Goal: Task Accomplishment & Management: Complete application form

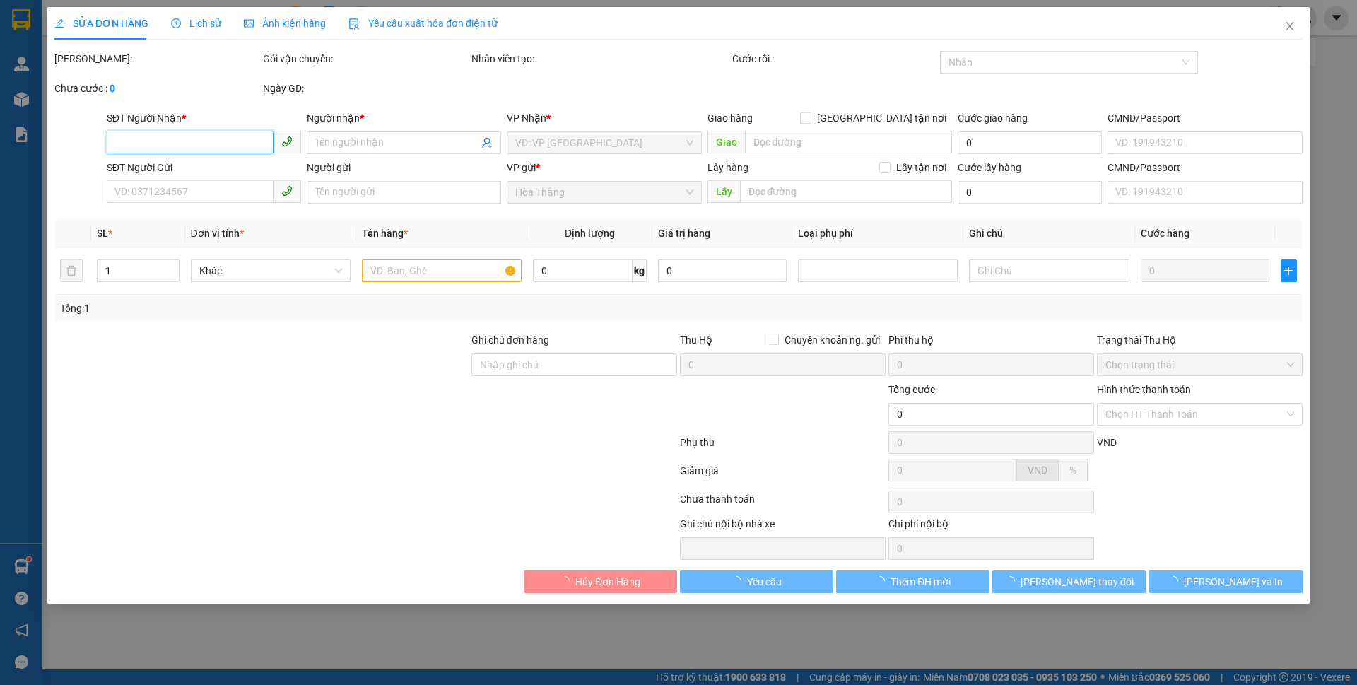
type input "0930144830"
type input "NO NAME"
type input "0352544602"
type input "H Hiêm"
type input "0936144830"
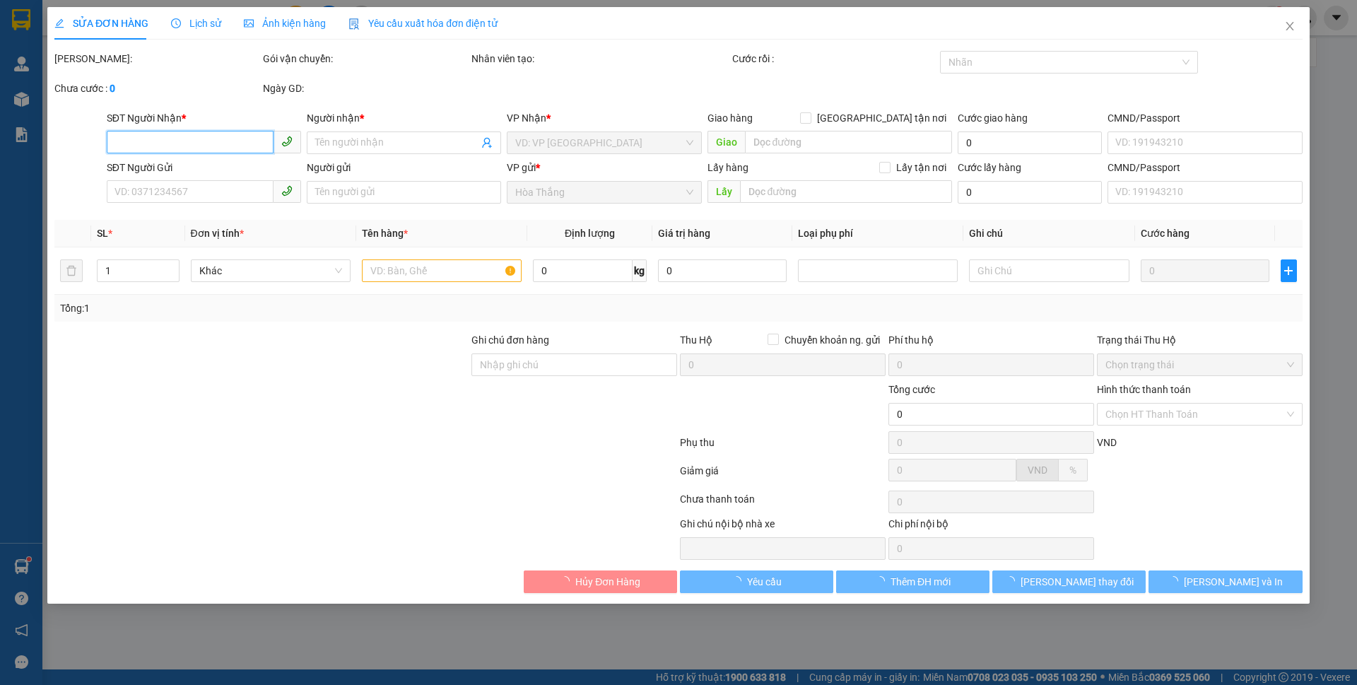
type input "50.000"
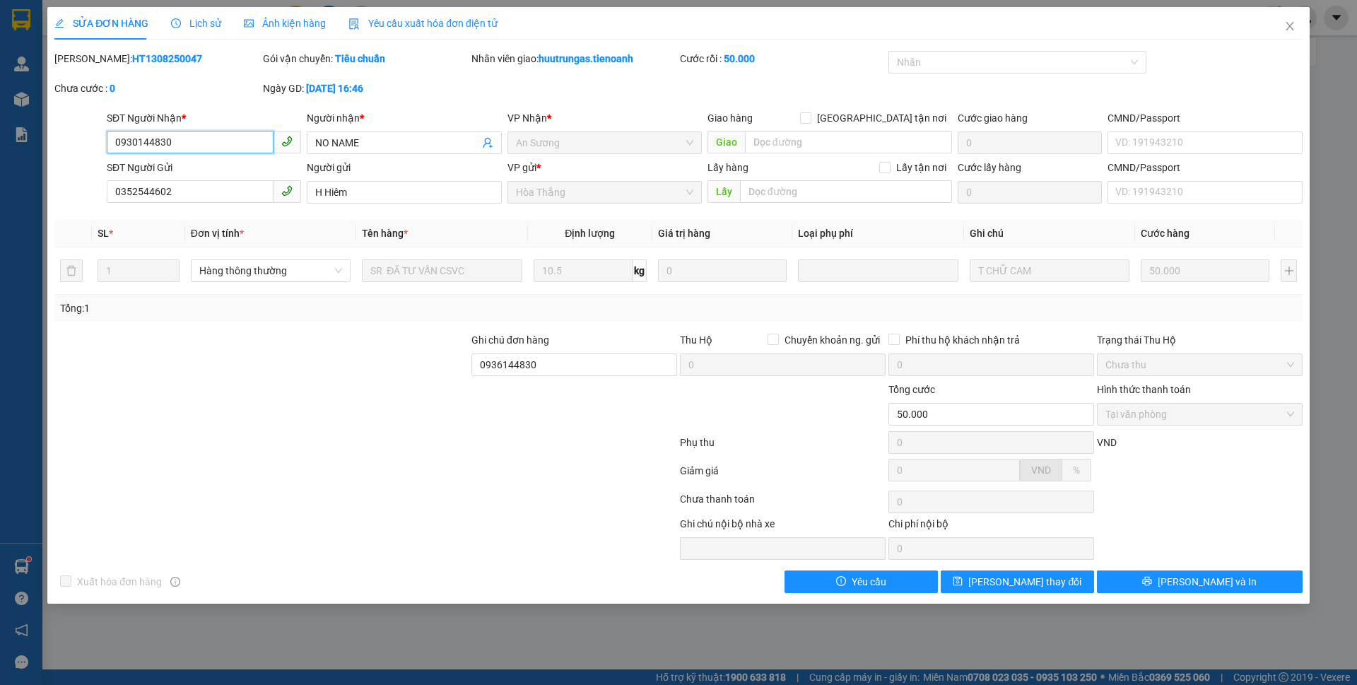
drag, startPoint x: 134, startPoint y: 139, endPoint x: 260, endPoint y: 218, distance: 149.2
click at [134, 141] on input "0930144830" at bounding box center [190, 142] width 167 height 23
type input "0936144830"
click at [998, 589] on span "[PERSON_NAME] thay đổi" at bounding box center [1024, 582] width 113 height 16
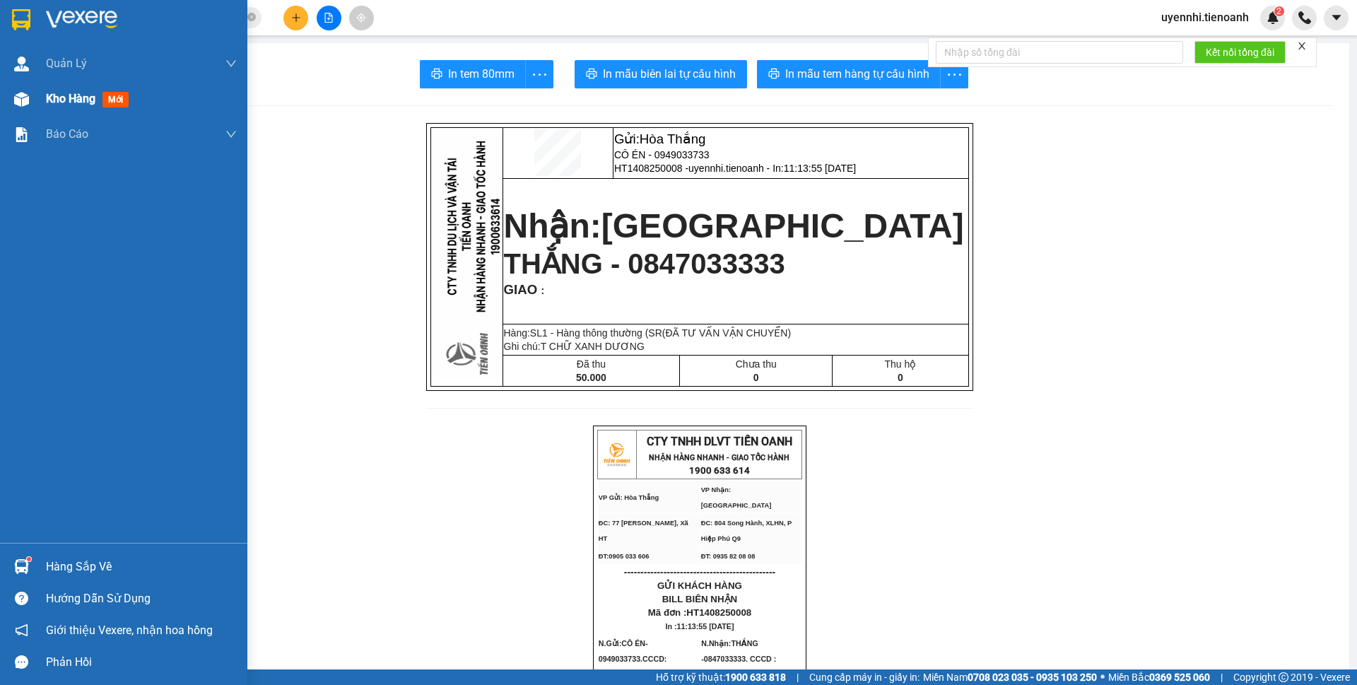
click at [58, 95] on span "Kho hàng" at bounding box center [70, 98] width 49 height 13
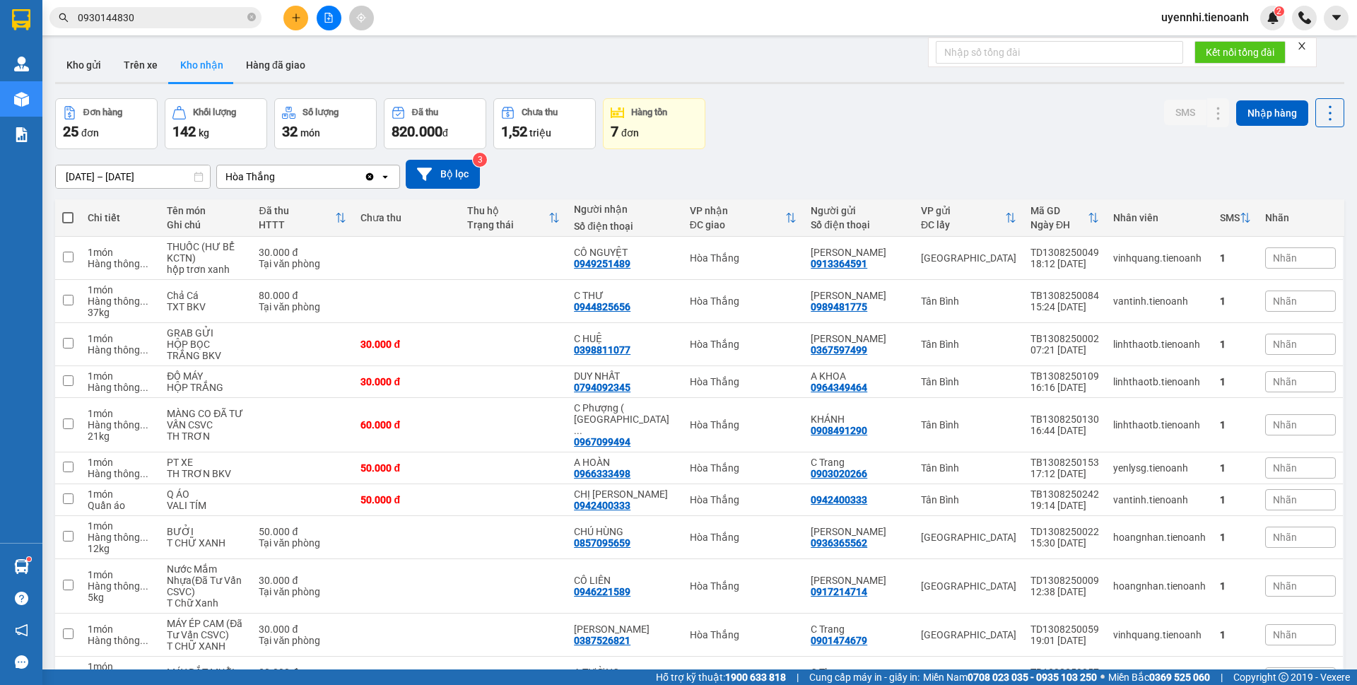
click at [293, 17] on icon "plus" at bounding box center [296, 18] width 10 height 10
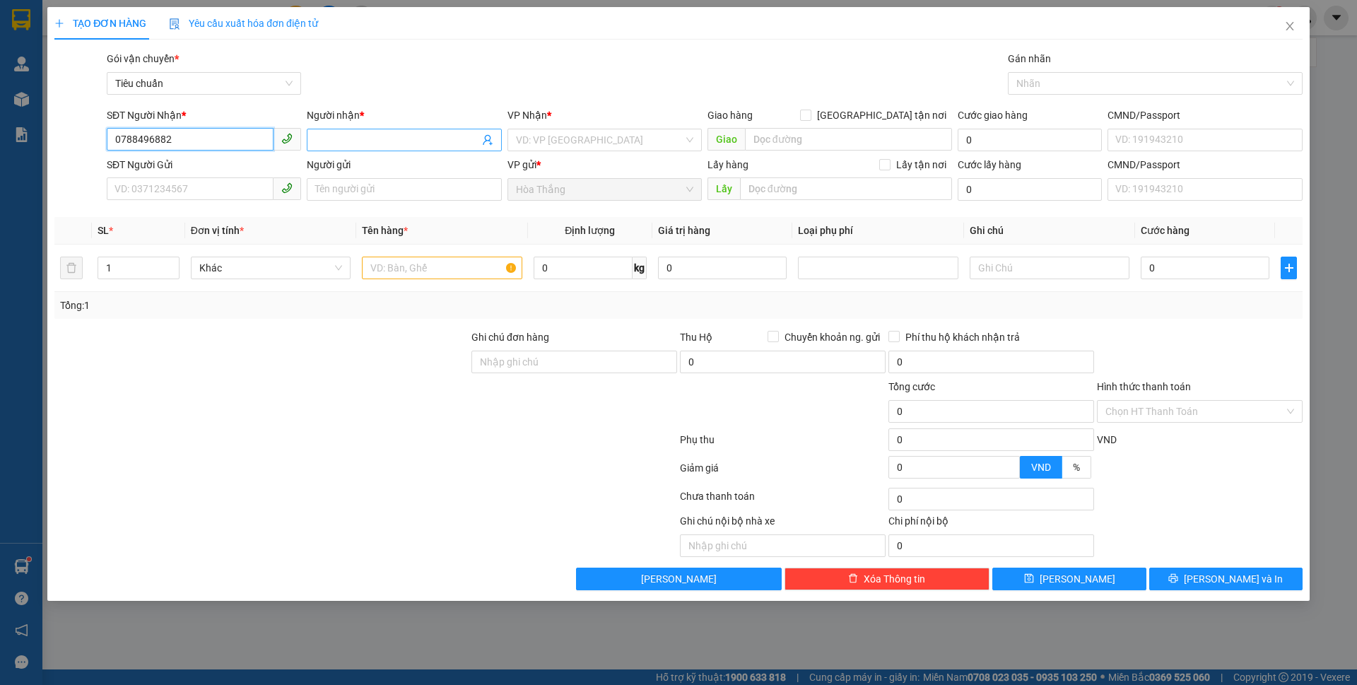
type input "0788496882"
click at [352, 141] on input "Người nhận *" at bounding box center [396, 140] width 163 height 16
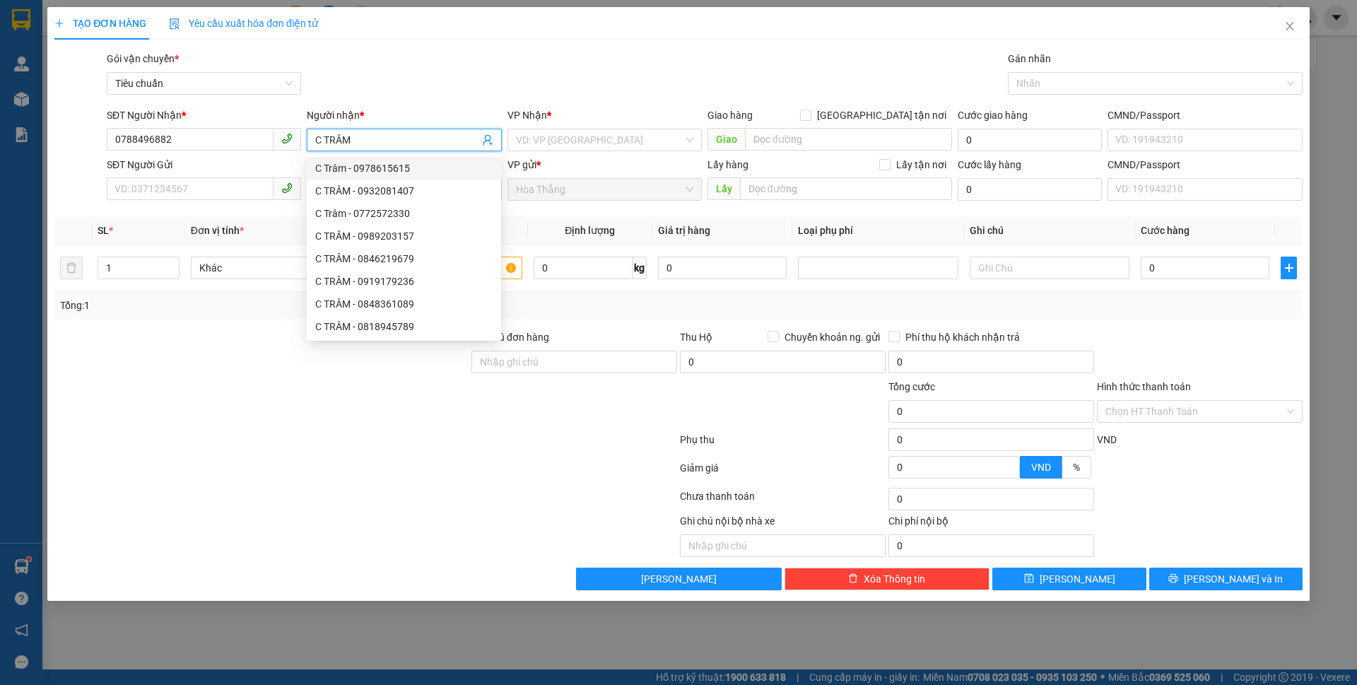
type input "C TRÂM"
click at [553, 152] on div "VP Nhận * VD: VP [GEOGRAPHIC_DATA]" at bounding box center [604, 131] width 194 height 49
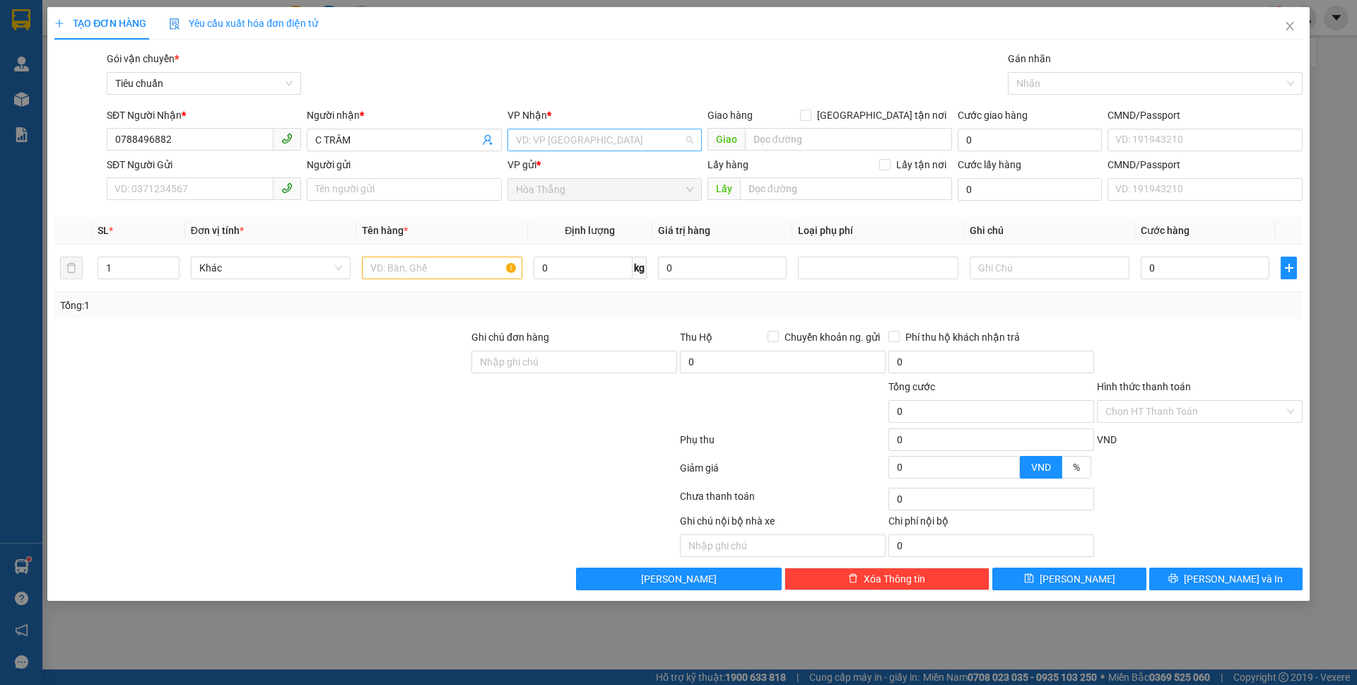
click at [551, 134] on input "search" at bounding box center [599, 139] width 167 height 21
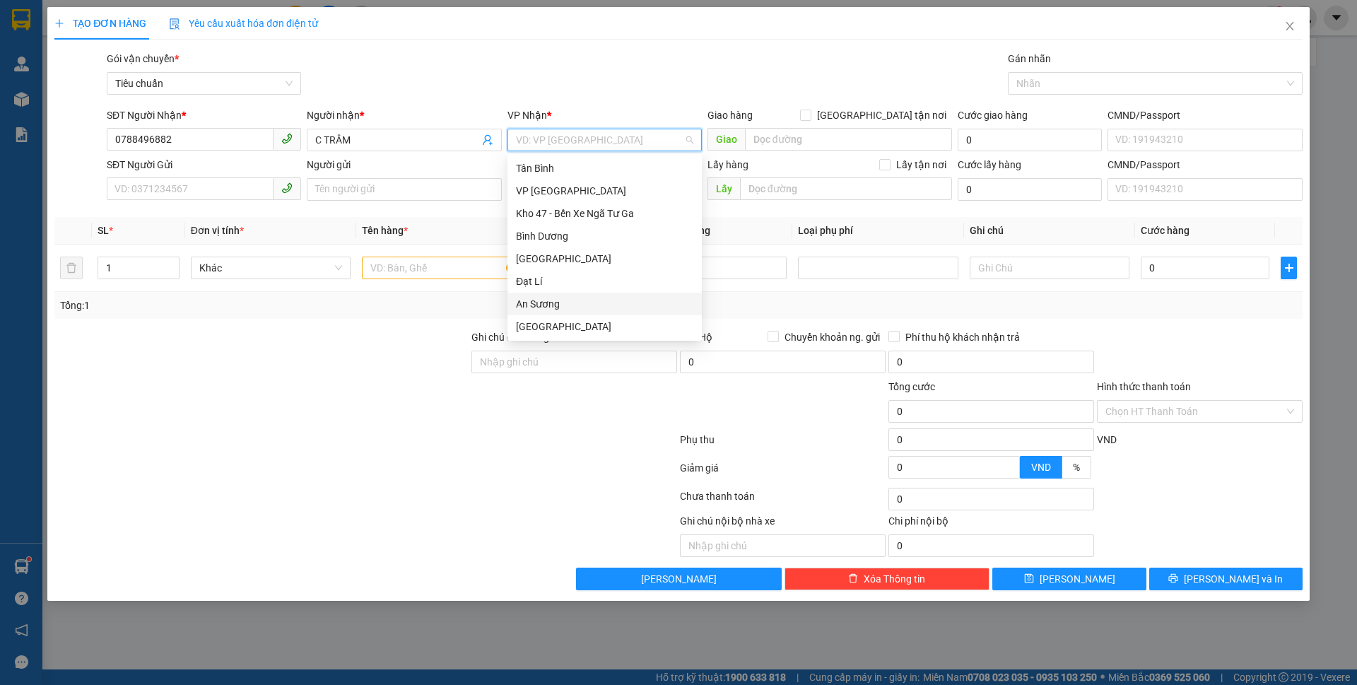
click at [549, 305] on div "An Sương" at bounding box center [604, 304] width 177 height 16
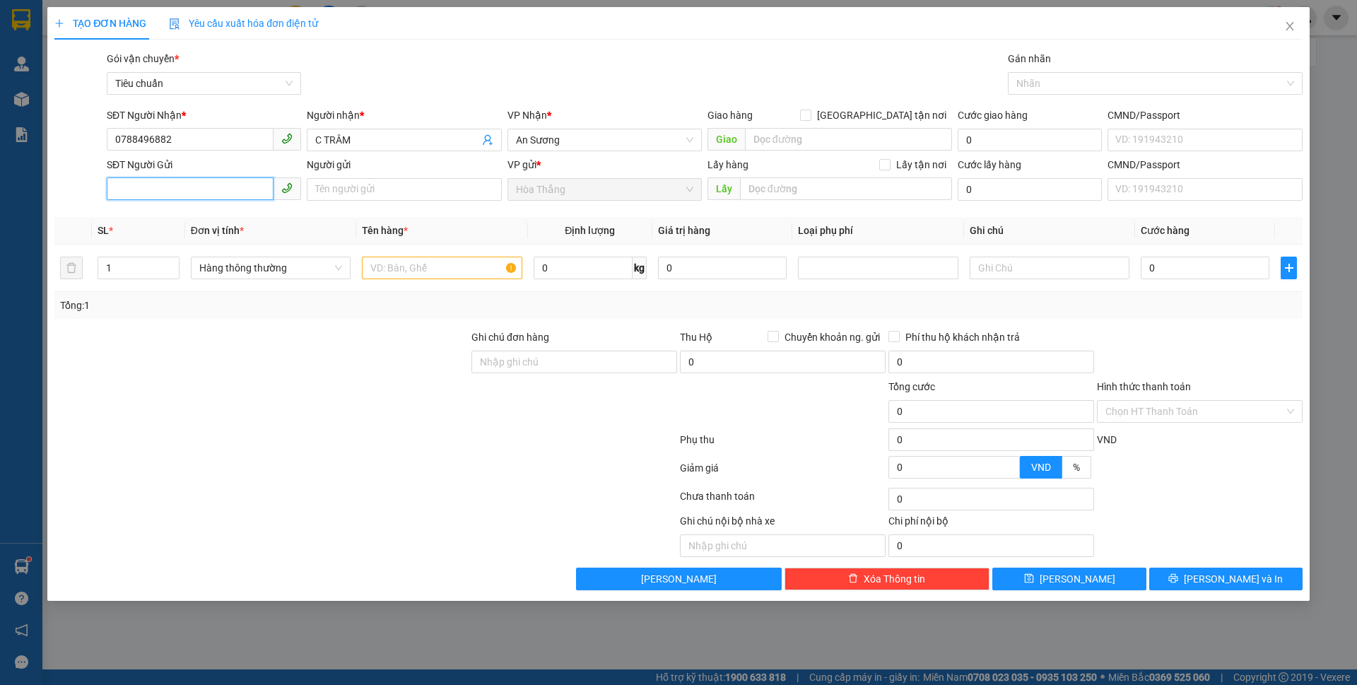
click at [164, 191] on input "SĐT Người Gửi" at bounding box center [190, 188] width 167 height 23
click at [158, 191] on input "0914455527" at bounding box center [190, 188] width 167 height 23
click at [153, 192] on input "09144555227" at bounding box center [190, 188] width 167 height 23
type input "0914455227"
click at [214, 218] on div "0914455227 - C TRANG" at bounding box center [203, 218] width 177 height 16
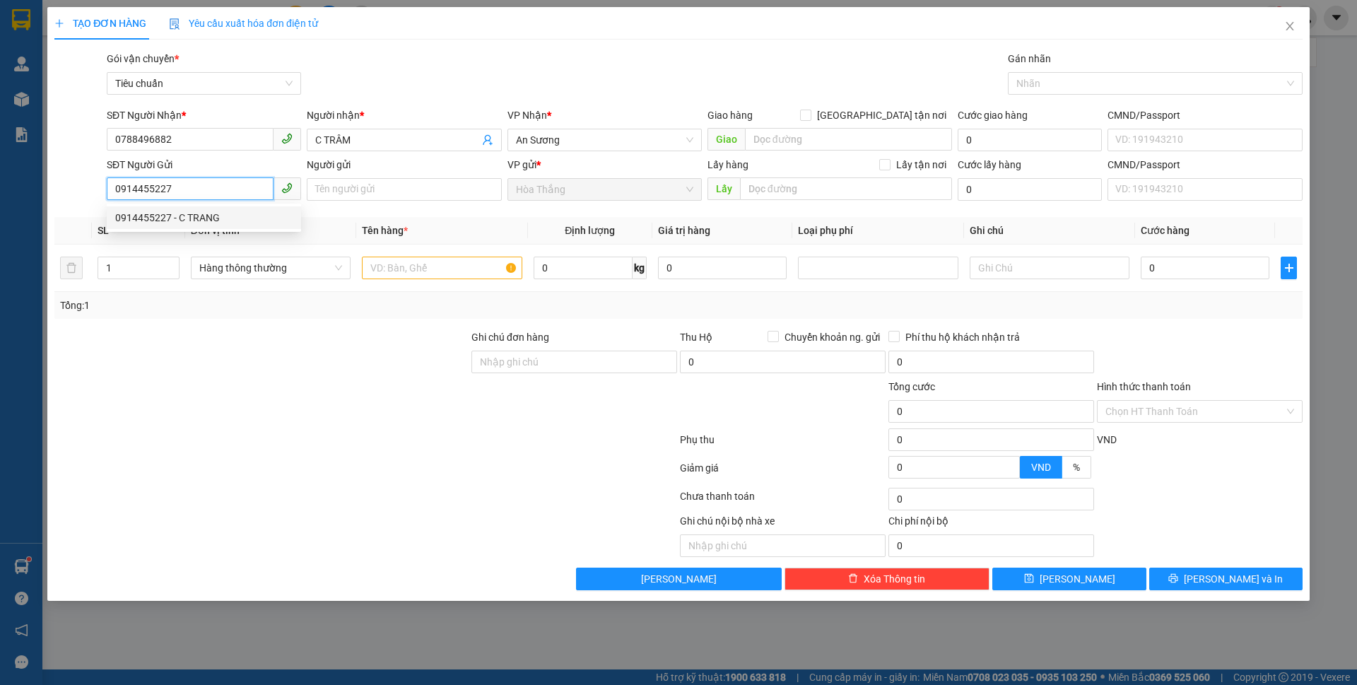
type input "C TRANG"
type input "100.000"
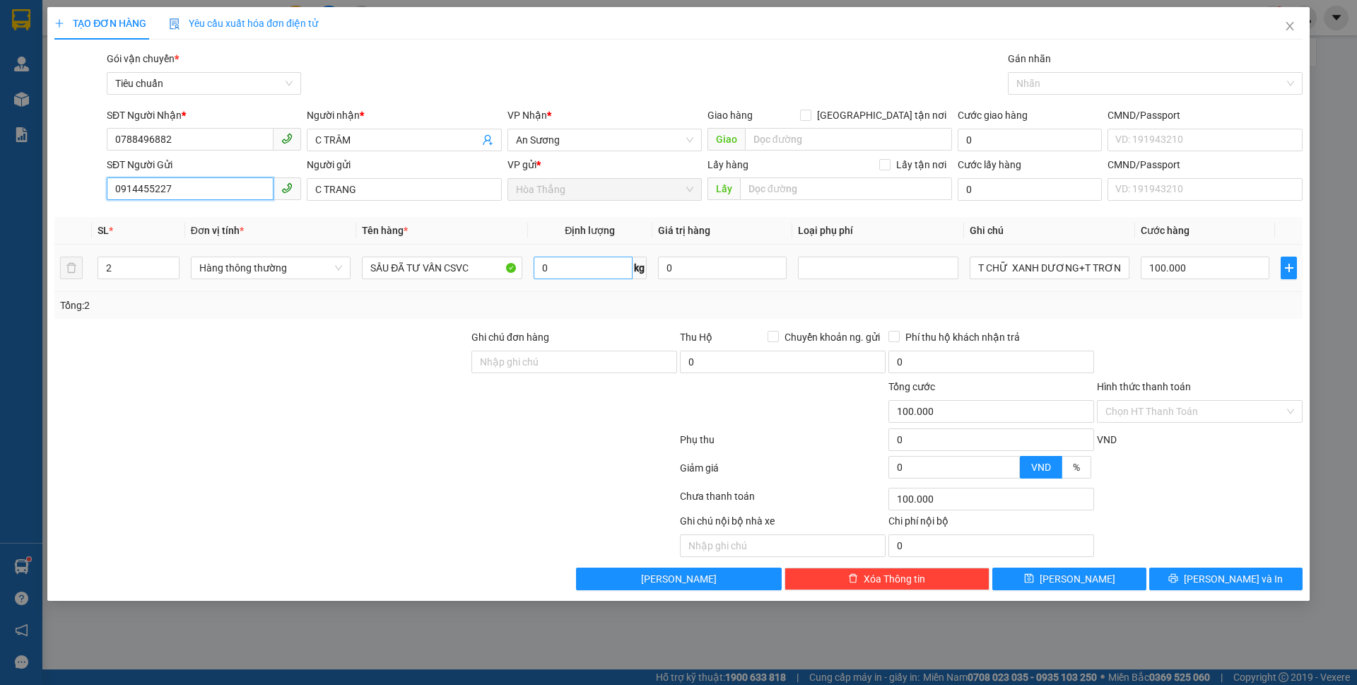
type input "0914455227"
click at [566, 264] on input "0" at bounding box center [582, 268] width 99 height 23
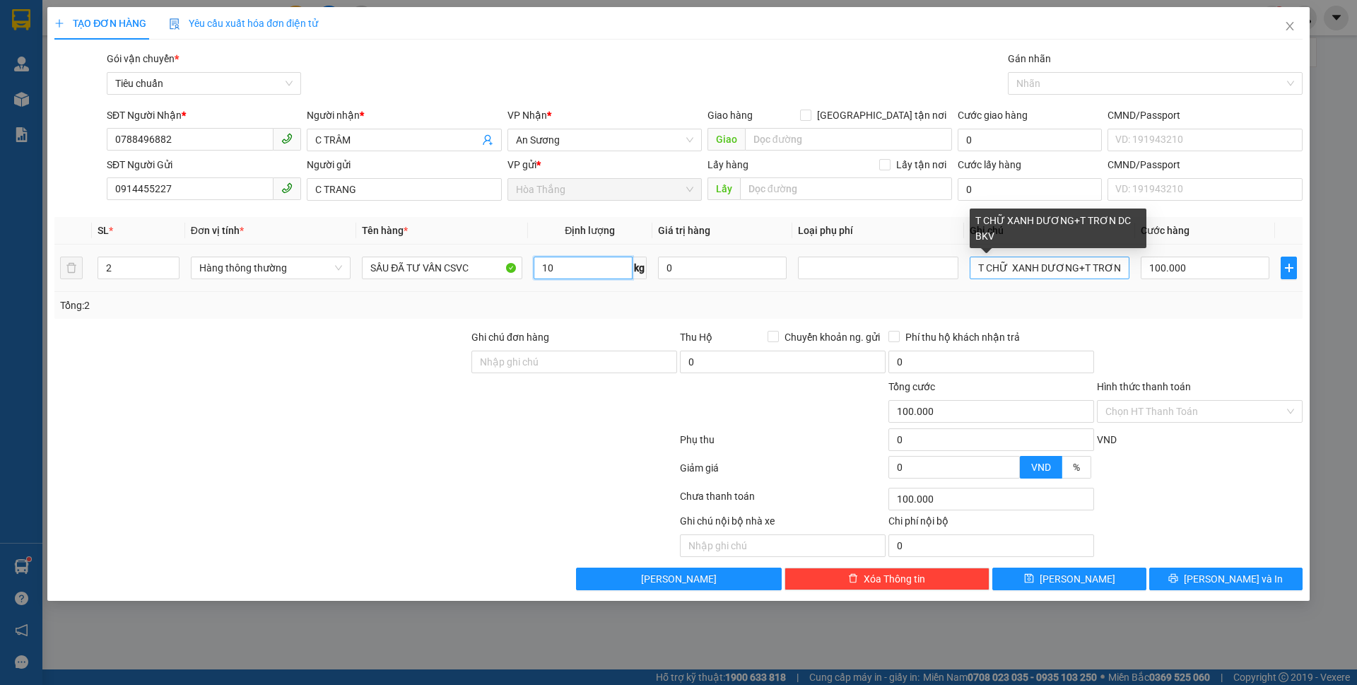
type input "10"
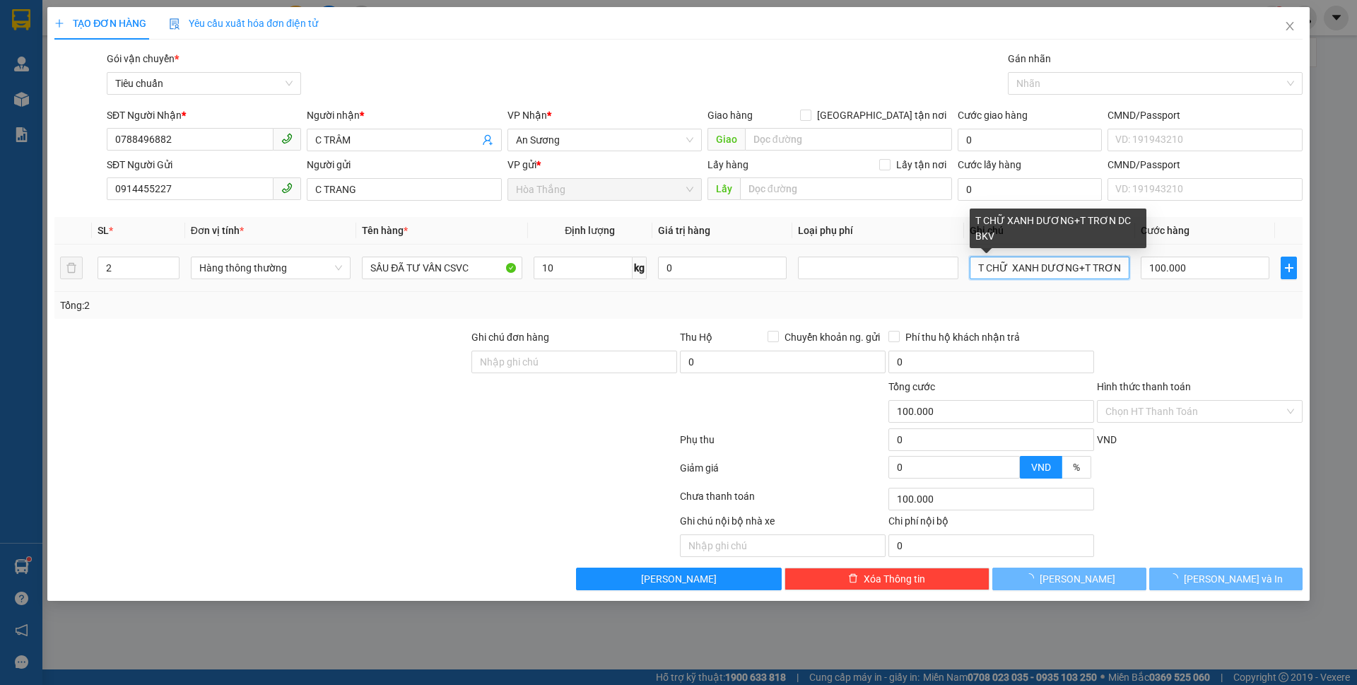
drag, startPoint x: 1010, startPoint y: 269, endPoint x: 1129, endPoint y: 281, distance: 119.4
click at [1129, 281] on div "T CHỮ XANH DƯƠNG+T TRƠN DC BKV" at bounding box center [1049, 268] width 160 height 28
type input "40.000"
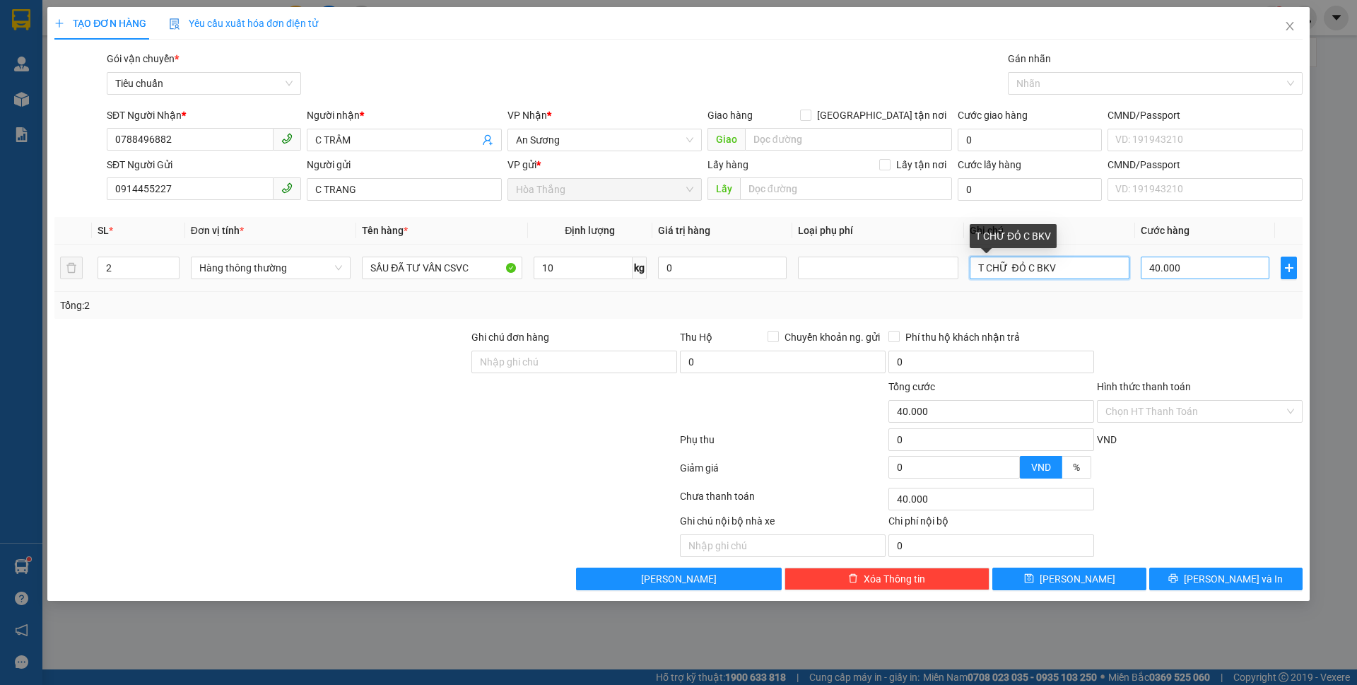
drag, startPoint x: 1026, startPoint y: 266, endPoint x: 1181, endPoint y: 276, distance: 155.8
click at [1181, 276] on tr "2 Hàng thông thường SẦU ĐÃ TƯ VẤN CSVC 10 kg 0 T CHỮ ĐỎ C BKV 40.000" at bounding box center [678, 267] width 1248 height 47
type input "T CHỮ ĐỎ"
click at [1160, 415] on input "Hình thức thanh toán" at bounding box center [1194, 411] width 179 height 21
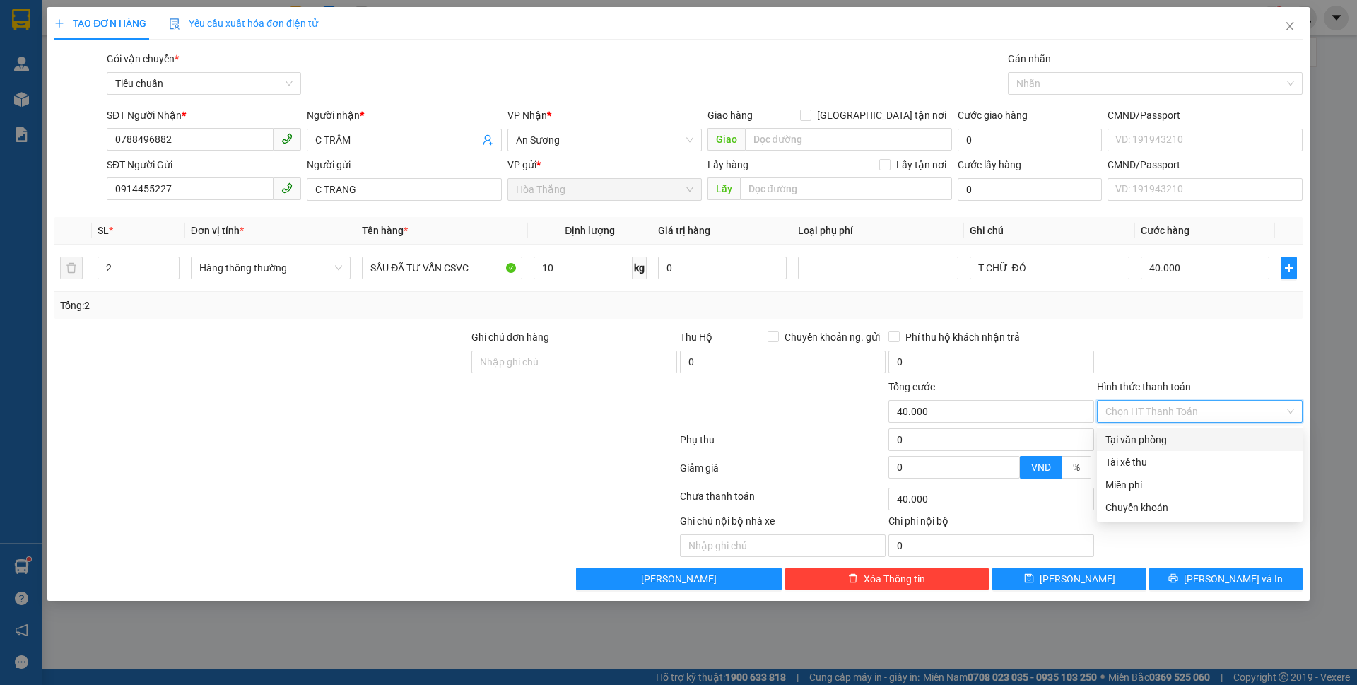
click at [1162, 445] on div "Tại văn phòng" at bounding box center [1199, 440] width 189 height 16
type input "0"
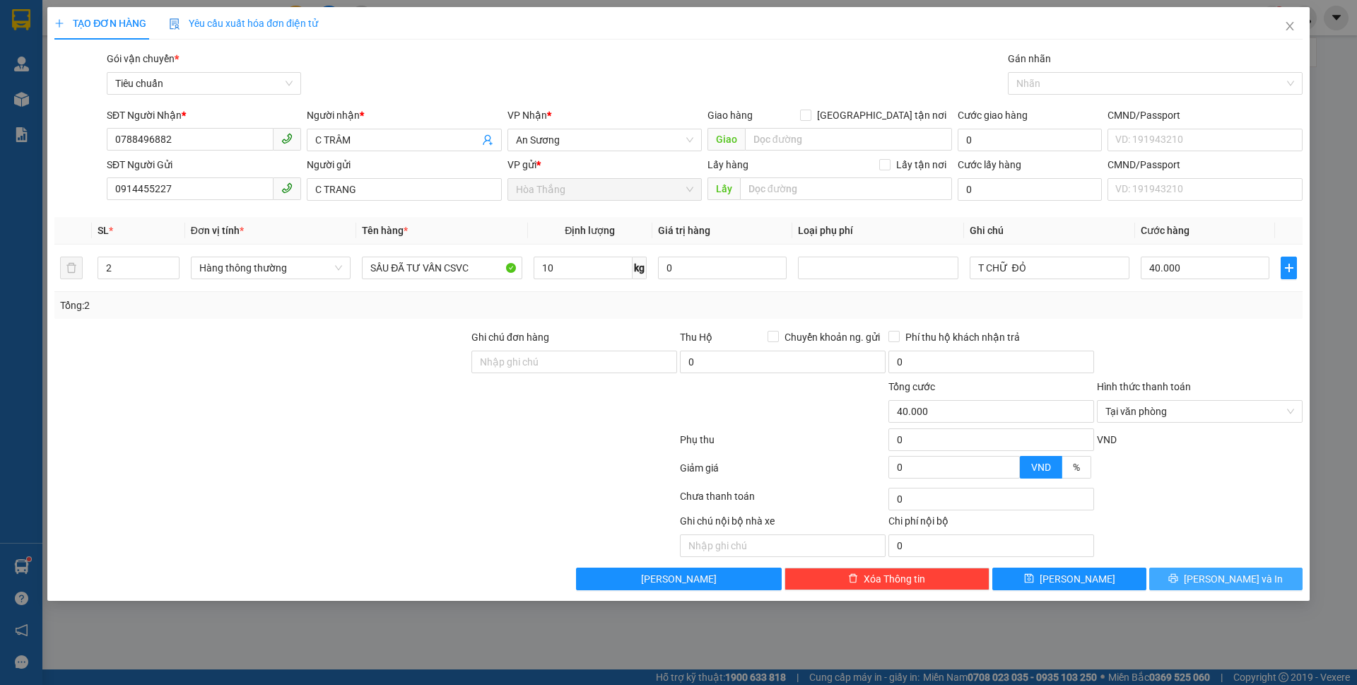
click at [1178, 580] on icon "printer" at bounding box center [1173, 578] width 10 height 10
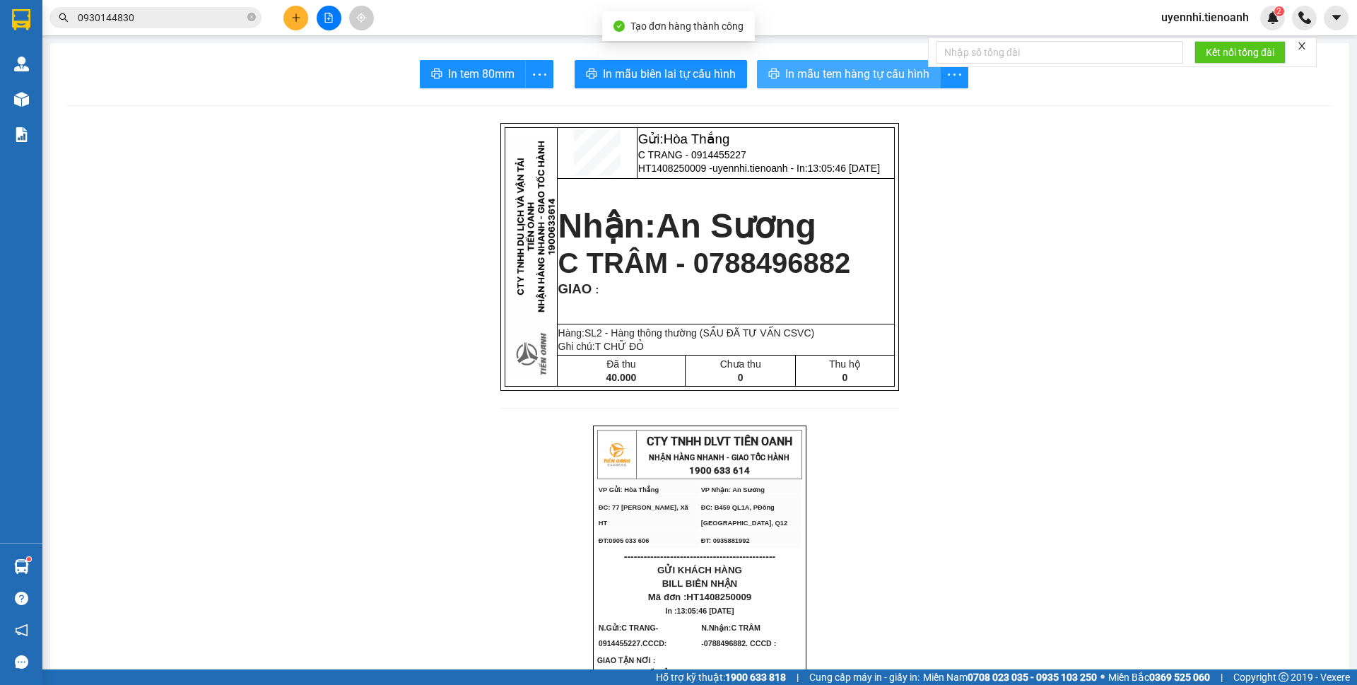
click at [816, 71] on span "In mẫu tem hàng tự cấu hình" at bounding box center [857, 74] width 144 height 18
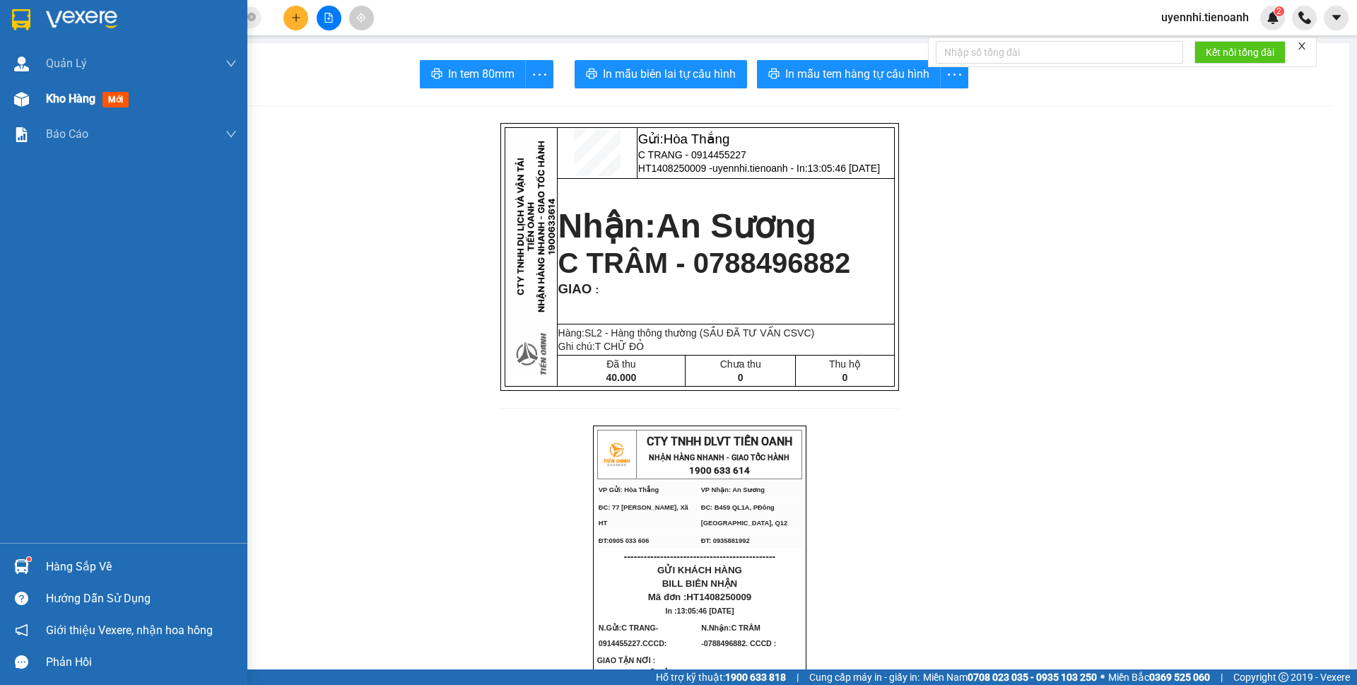
click at [38, 93] on div "Kho hàng mới" at bounding box center [123, 98] width 247 height 35
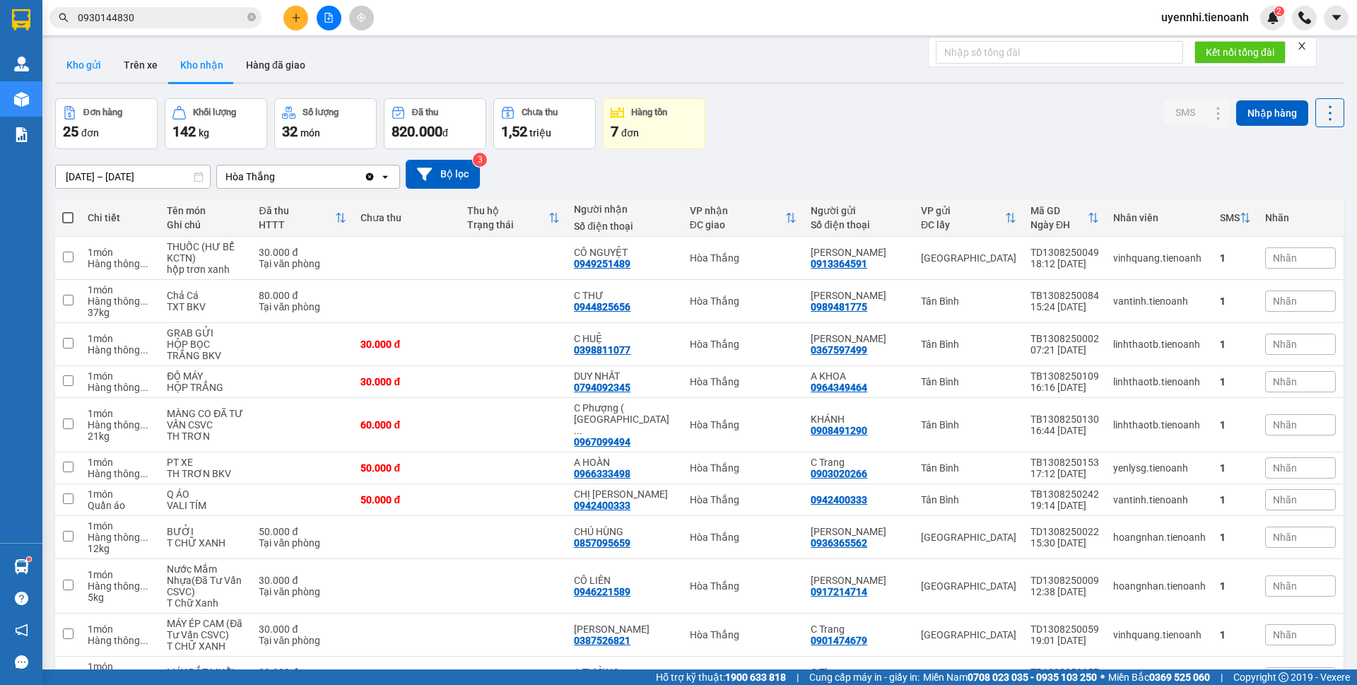
click at [74, 64] on button "Kho gửi" at bounding box center [83, 65] width 57 height 34
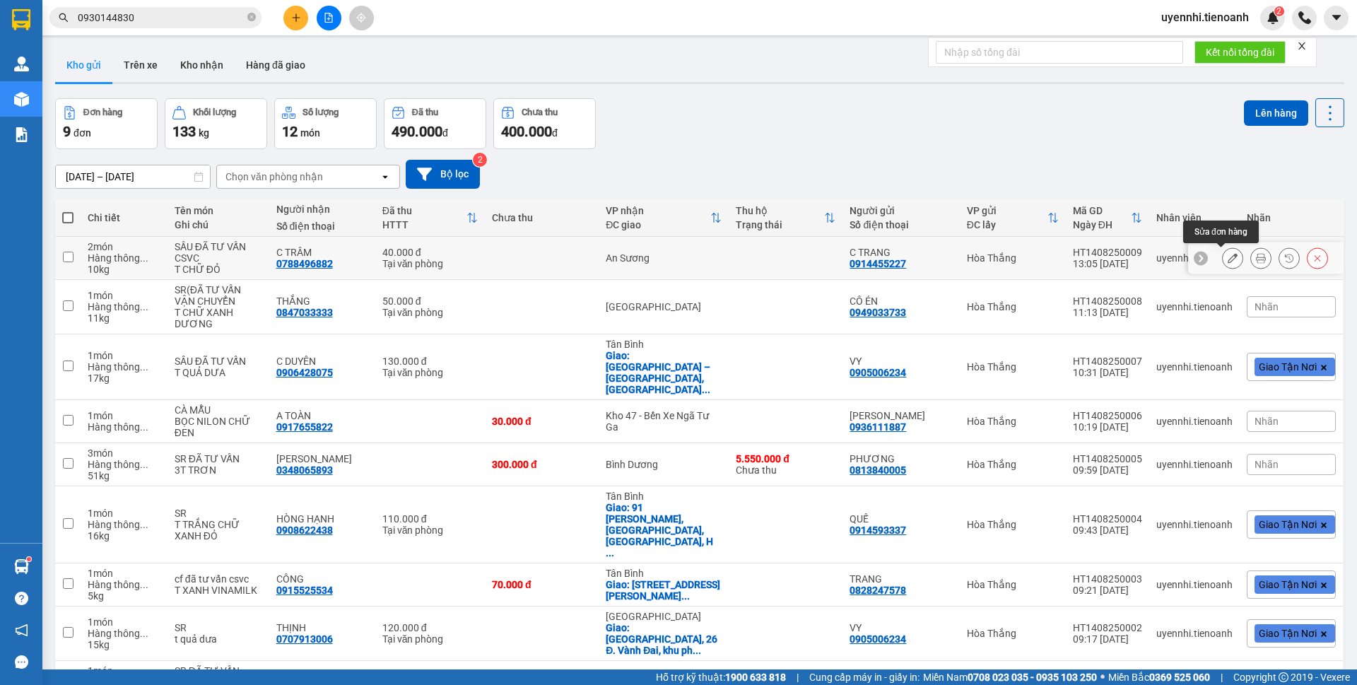
click at [1222, 251] on button at bounding box center [1232, 258] width 20 height 25
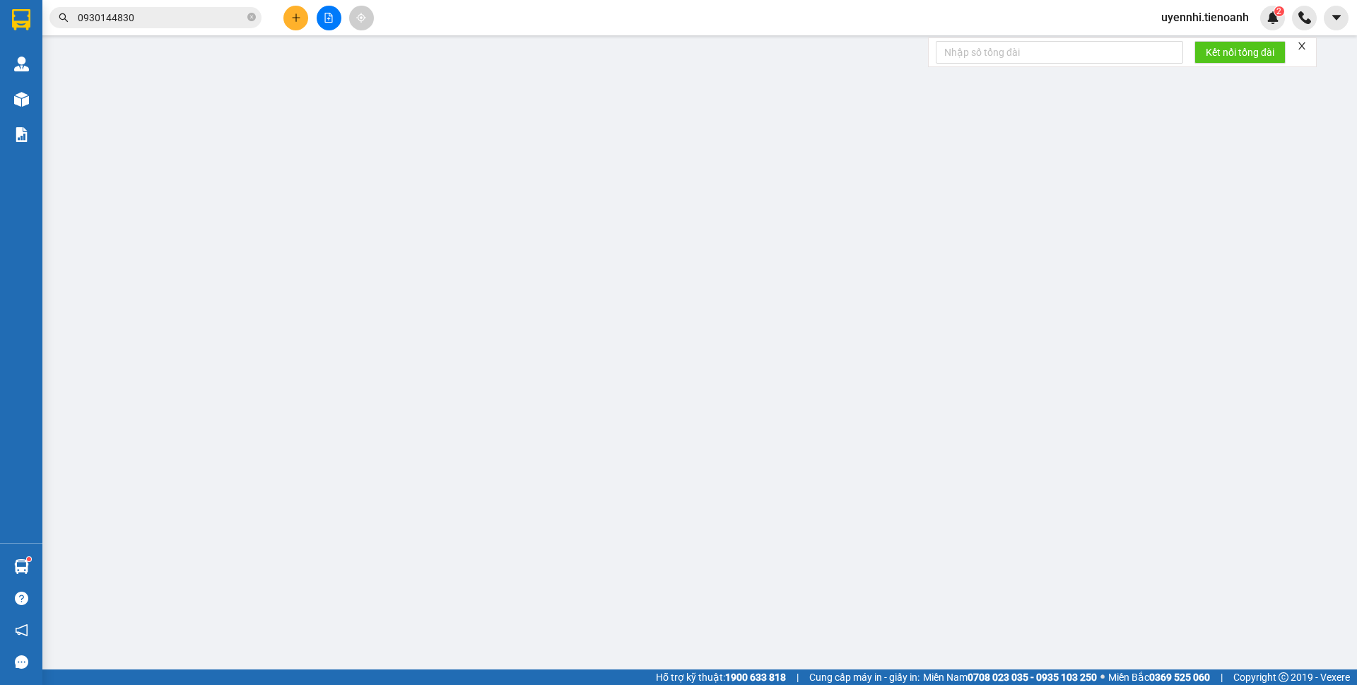
type input "0788496882"
type input "C TRÂM"
type input "0914455227"
type input "C TRANG"
type input "40.000"
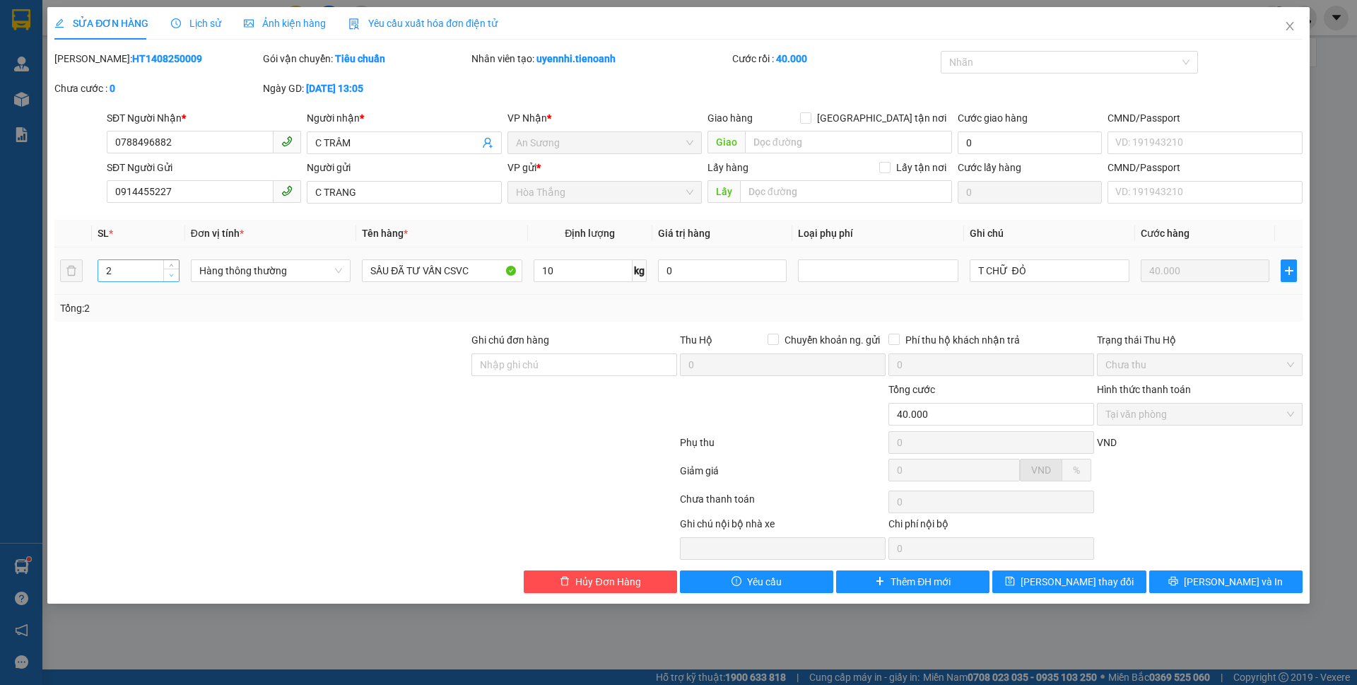
type input "1"
click at [171, 274] on icon "down" at bounding box center [171, 275] width 5 height 5
click at [1214, 582] on span "[PERSON_NAME] và In" at bounding box center [1233, 582] width 99 height 16
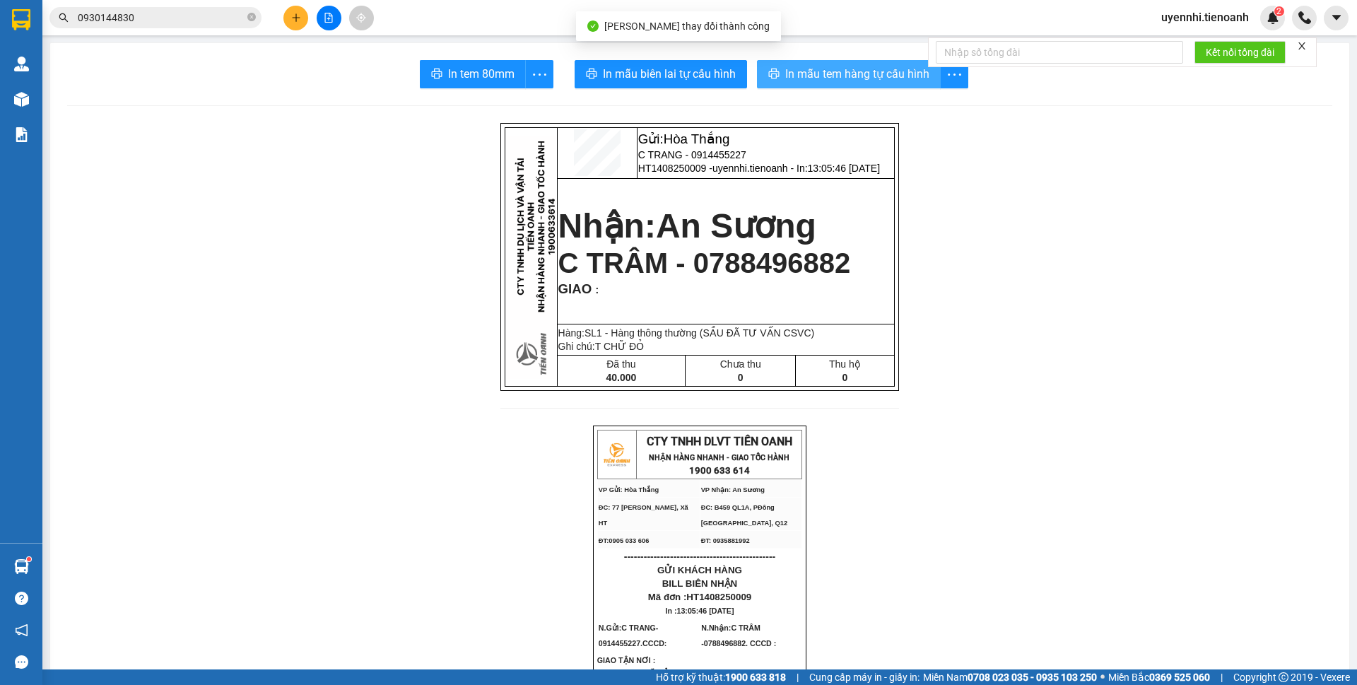
click at [801, 75] on span "In mẫu tem hàng tự cấu hình" at bounding box center [857, 74] width 144 height 18
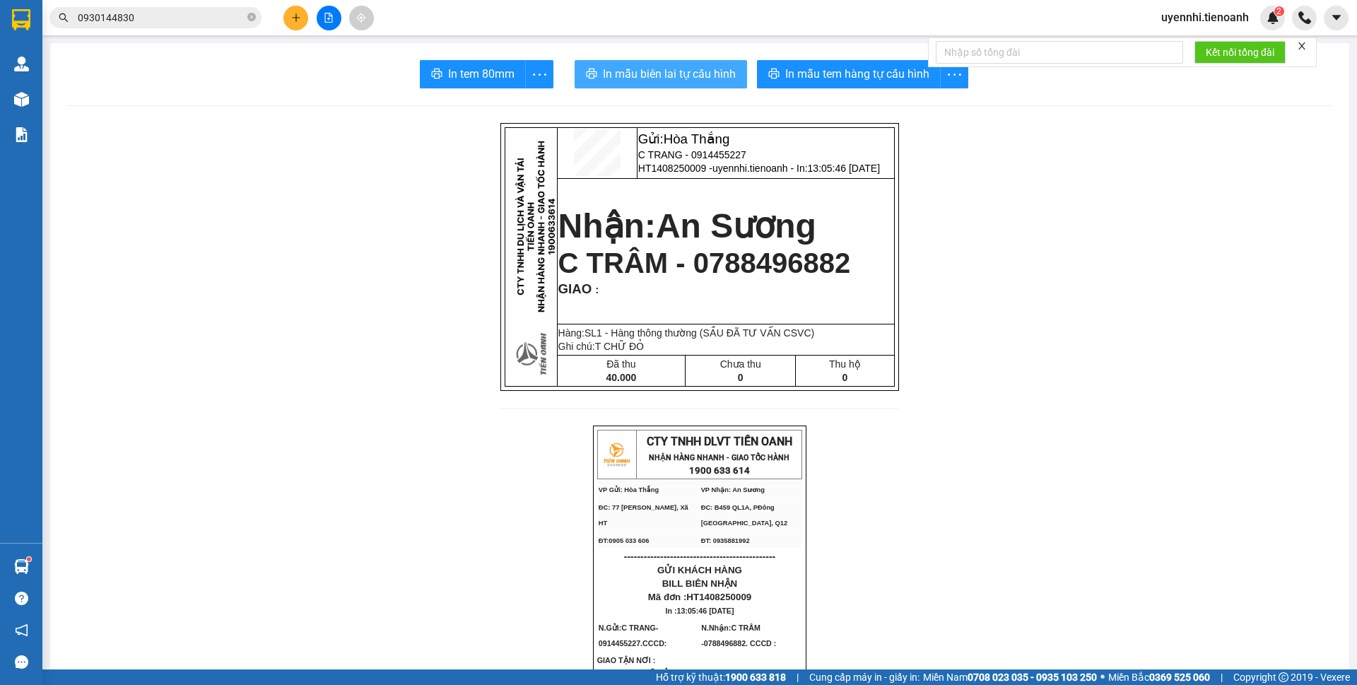
click at [664, 68] on span "In mẫu biên lai tự cấu hình" at bounding box center [669, 74] width 133 height 18
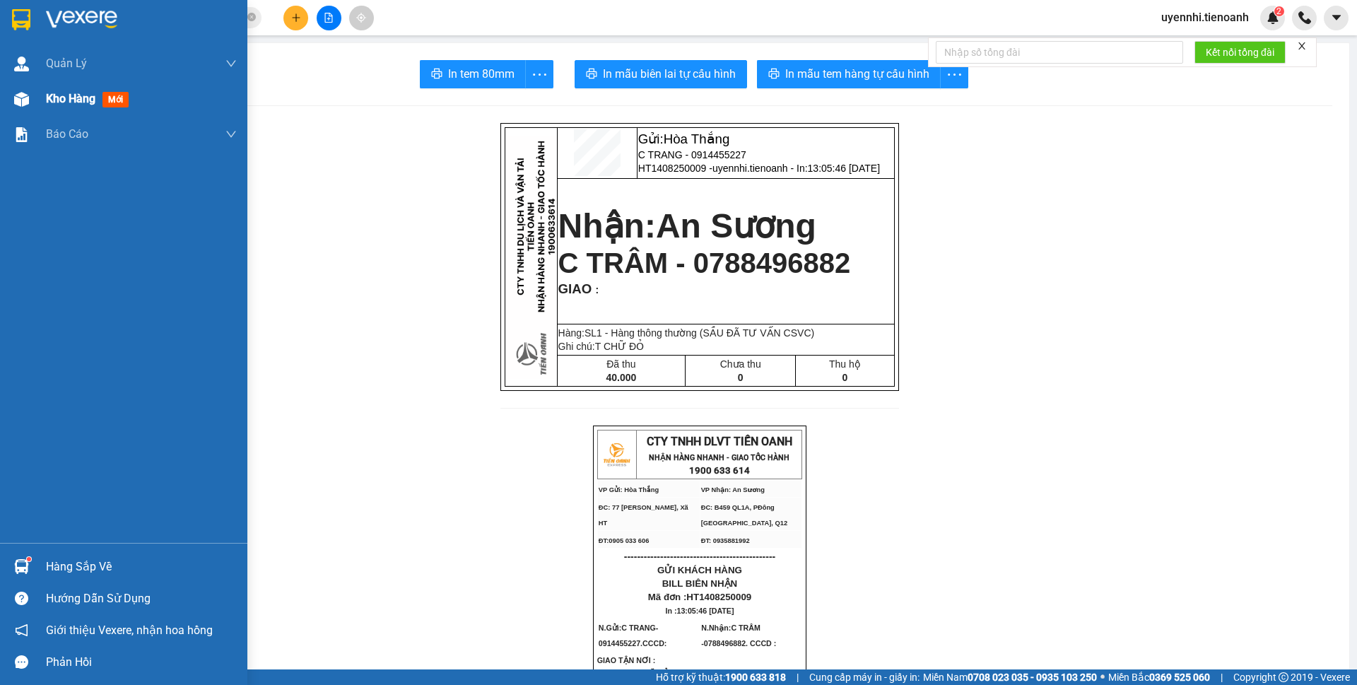
click at [55, 95] on span "Kho hàng" at bounding box center [70, 98] width 49 height 13
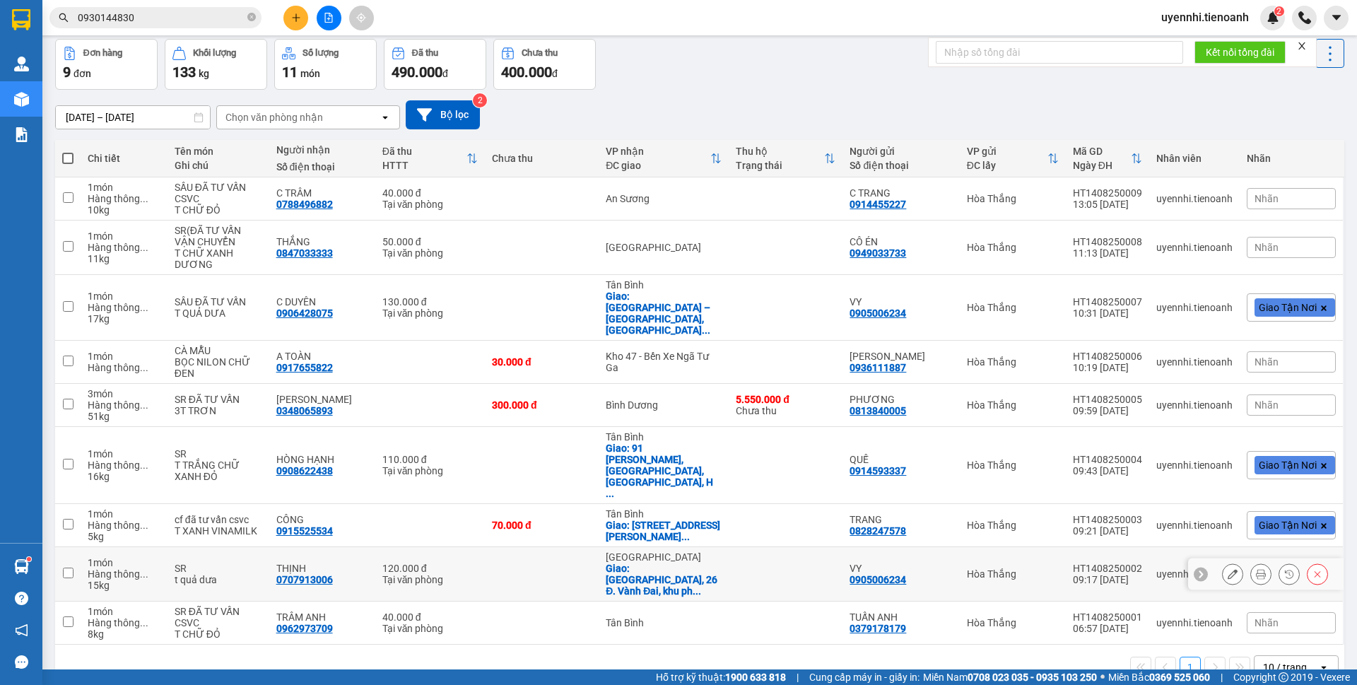
scroll to position [65, 0]
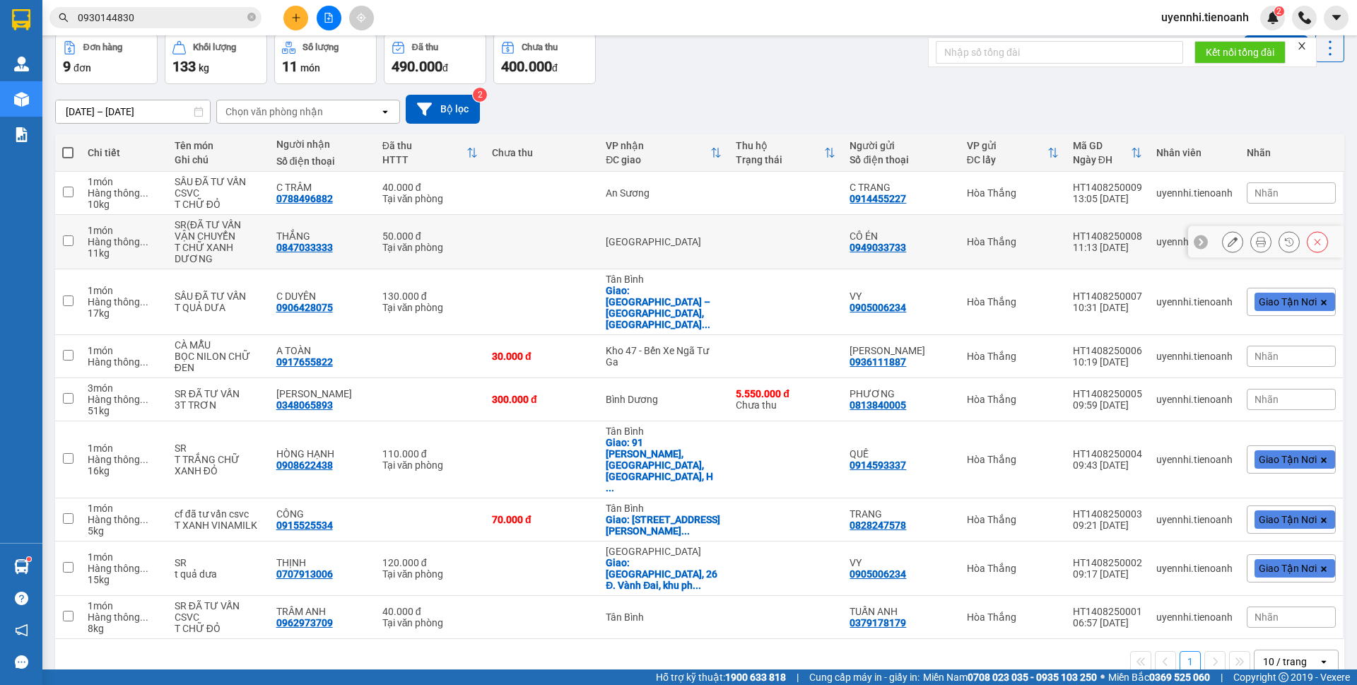
click at [1227, 241] on icon at bounding box center [1232, 242] width 10 height 10
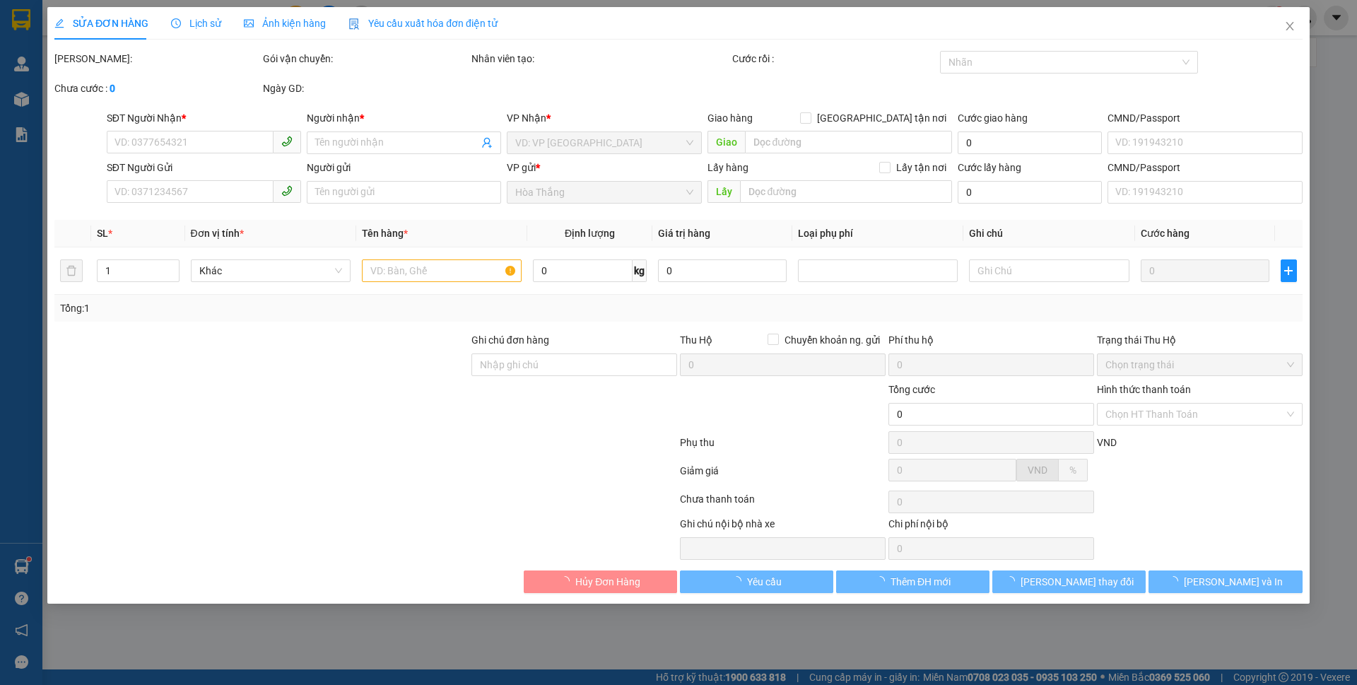
type input "0847033333"
type input "THẮNG"
type input "0949033733"
type input "CÔ ÉN"
type input "50.000"
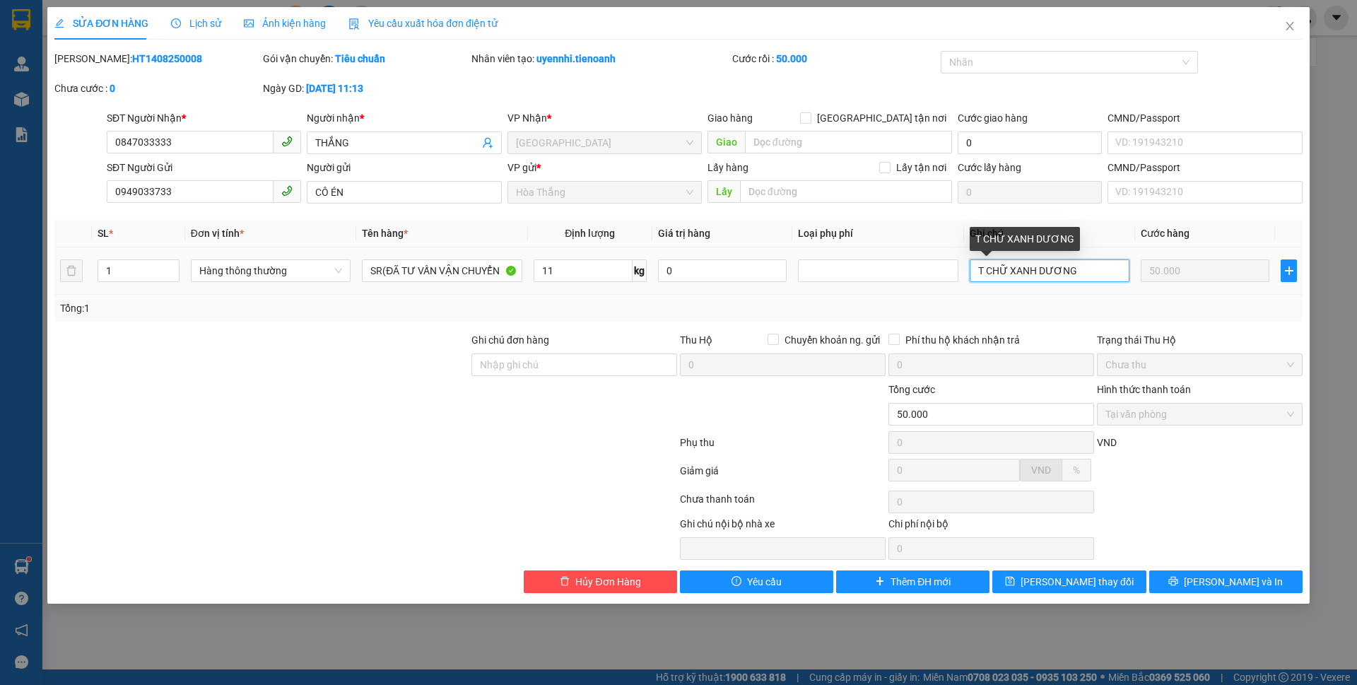
drag, startPoint x: 1030, startPoint y: 265, endPoint x: 1108, endPoint y: 270, distance: 77.9
click at [1108, 270] on input "T CHỮ XANH DƯƠNG" at bounding box center [1049, 270] width 160 height 23
type input "T CHỮ XANH LÁ"
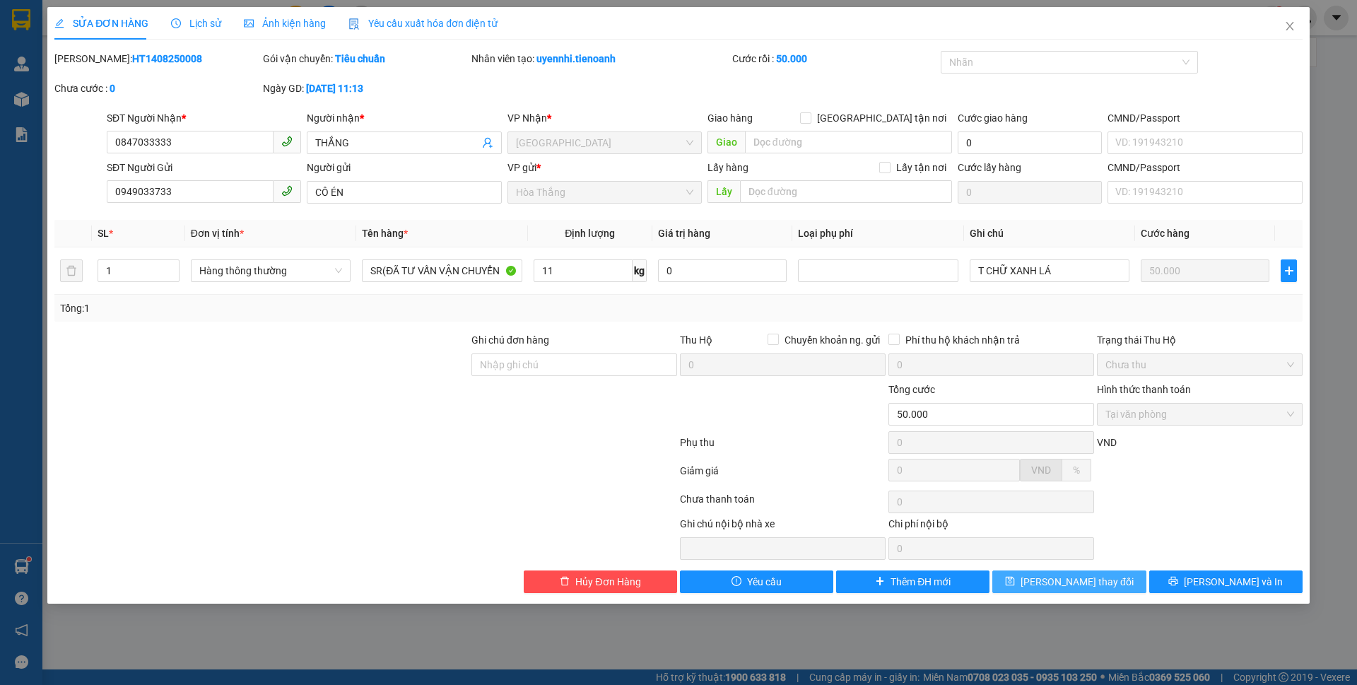
click at [1067, 575] on span "[PERSON_NAME] thay đổi" at bounding box center [1076, 582] width 113 height 16
